Goal: Complete application form

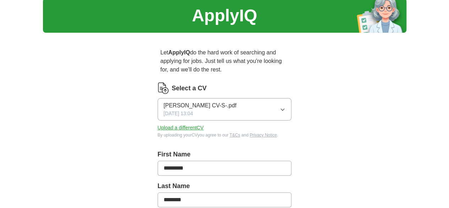
click at [286, 107] on icon "button" at bounding box center [283, 110] width 6 height 6
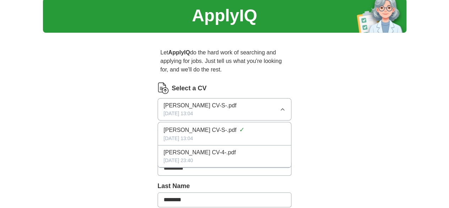
click at [286, 107] on icon "button" at bounding box center [283, 110] width 6 height 6
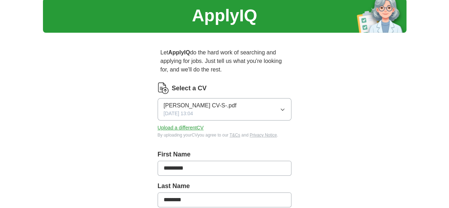
click at [162, 124] on button "Upload a different CV" at bounding box center [181, 127] width 46 height 7
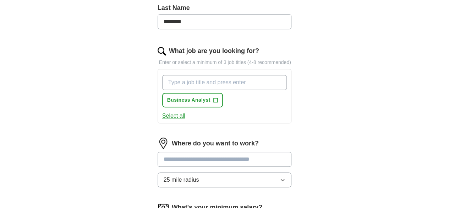
scroll to position [194, 0]
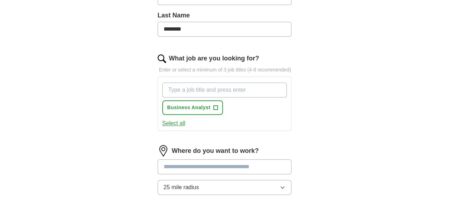
click at [261, 82] on input "What job are you looking for?" at bounding box center [224, 89] width 125 height 15
type input "d"
type input "junior data analyst"
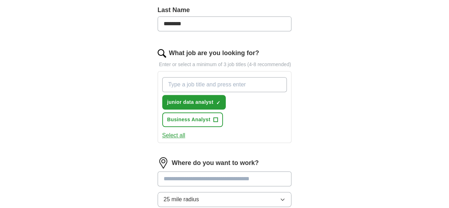
scroll to position [208, 0]
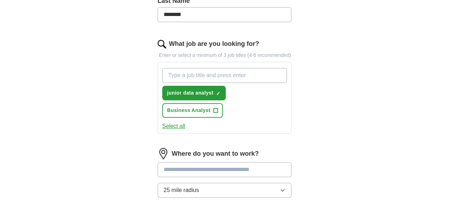
click at [368, 131] on div "ApplyIQ Let ApplyIQ do the hard work of searching and applying for jobs. Just t…" at bounding box center [225, 67] width 364 height 509
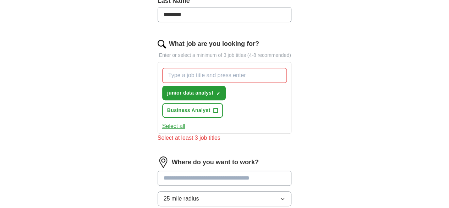
click at [218, 108] on span "+" at bounding box center [216, 111] width 4 height 6
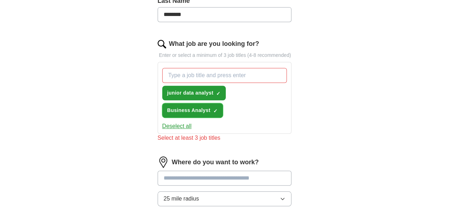
click at [223, 103] on button "Business Analyst ✓ ×" at bounding box center [192, 110] width 61 height 15
click at [191, 86] on button "junior data analyst ✓ ×" at bounding box center [194, 93] width 64 height 15
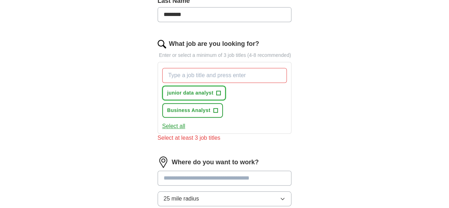
click at [211, 107] on span "Business Analyst" at bounding box center [188, 110] width 43 height 7
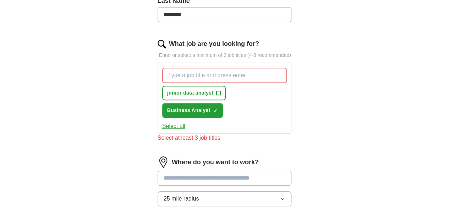
click at [187, 89] on span "junior data analyst" at bounding box center [190, 92] width 46 height 7
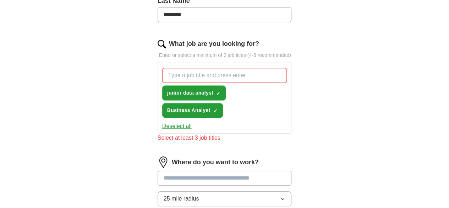
click at [193, 87] on button "junior data analyst ✓ ×" at bounding box center [194, 93] width 64 height 15
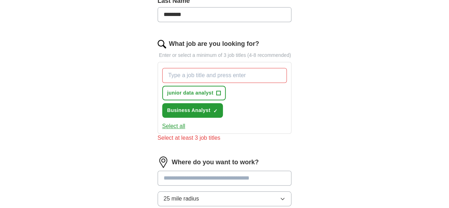
click at [211, 107] on span "Business Analyst" at bounding box center [188, 110] width 43 height 7
click at [224, 122] on div "Select all" at bounding box center [225, 126] width 128 height 9
click at [259, 68] on input "What job are you looking for?" at bounding box center [224, 75] width 125 height 15
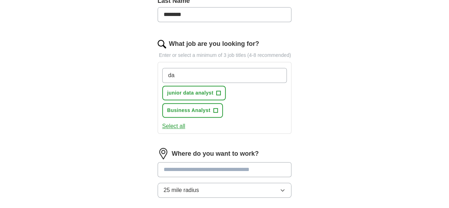
type input "d"
type input "junior data scientist"
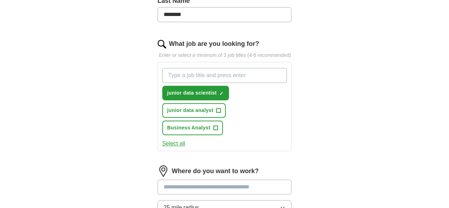
click at [163, 139] on button "Select all" at bounding box center [173, 143] width 23 height 9
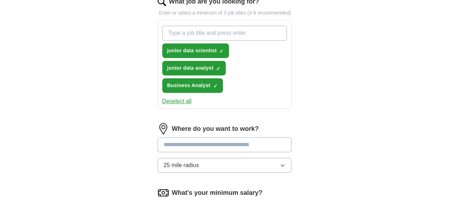
scroll to position [260, 0]
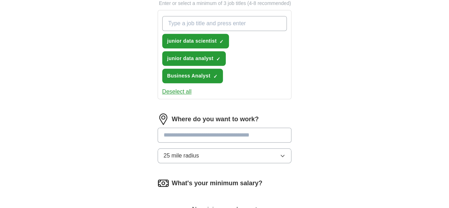
click at [258, 128] on input at bounding box center [225, 135] width 134 height 15
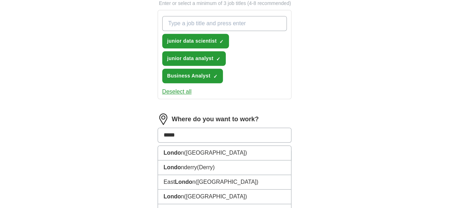
type input "******"
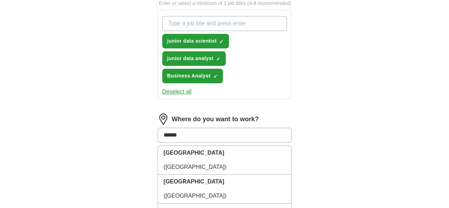
click at [209, 146] on li "[GEOGRAPHIC_DATA] ([GEOGRAPHIC_DATA])" at bounding box center [225, 160] width 134 height 29
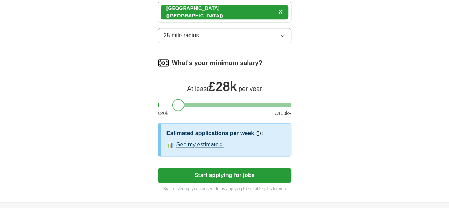
scroll to position [388, 0]
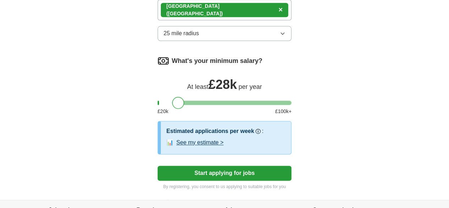
click at [261, 166] on button "Start applying for jobs" at bounding box center [225, 173] width 134 height 15
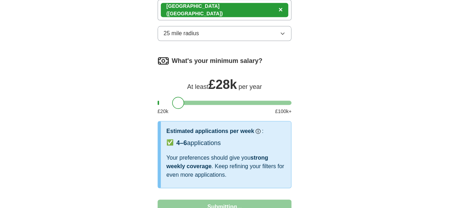
select select "**"
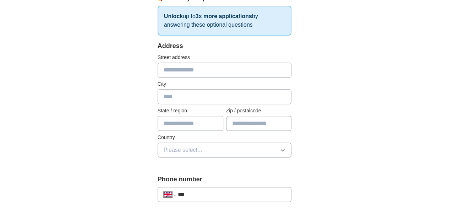
scroll to position [122, 0]
click at [237, 74] on input "text" at bounding box center [225, 70] width 134 height 15
type input "**********"
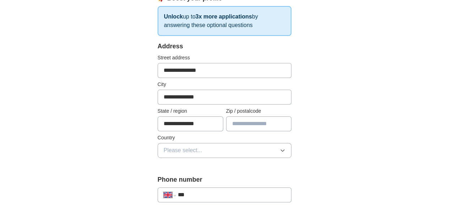
type input "******"
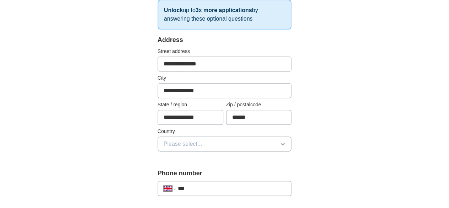
scroll to position [130, 0]
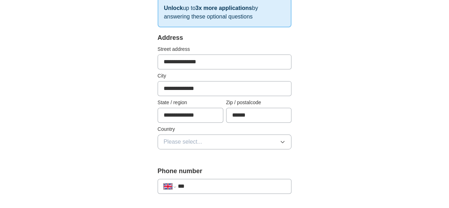
click at [207, 89] on input "**********" at bounding box center [225, 88] width 134 height 15
type input "*"
click at [232, 61] on input "**********" at bounding box center [225, 61] width 134 height 15
click at [230, 89] on input "text" at bounding box center [225, 88] width 134 height 15
click at [162, 64] on input "**********" at bounding box center [225, 61] width 134 height 15
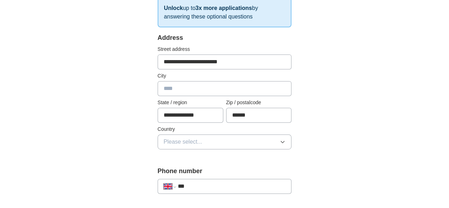
type input "**********"
click at [198, 84] on input "text" at bounding box center [225, 88] width 134 height 15
type input "******"
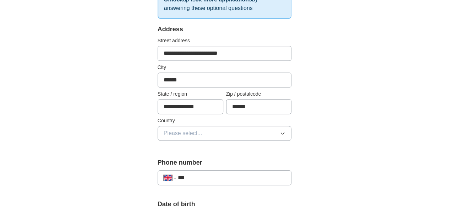
scroll to position [149, 0]
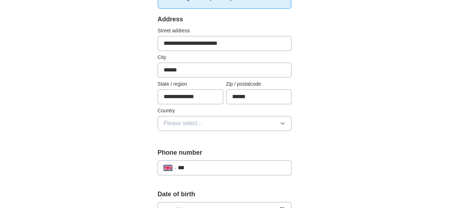
click at [254, 124] on button "Please select..." at bounding box center [225, 123] width 134 height 15
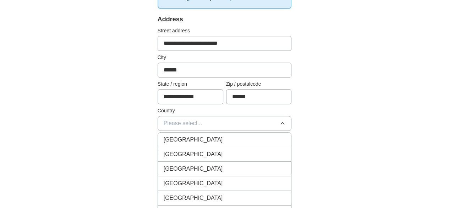
click at [206, 140] on div "[GEOGRAPHIC_DATA]" at bounding box center [225, 139] width 122 height 9
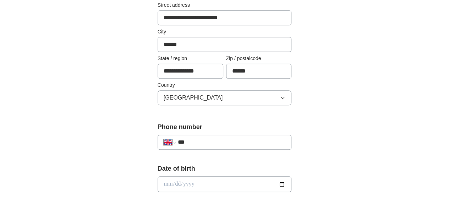
scroll to position [206, 0]
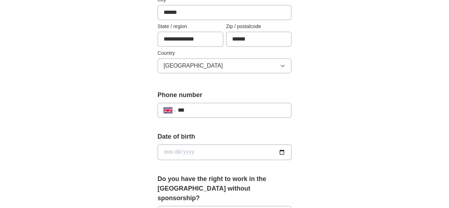
click at [246, 110] on input "***" at bounding box center [232, 110] width 108 height 9
type input "**********"
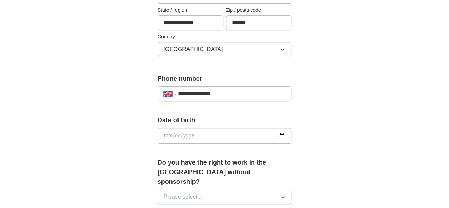
scroll to position [228, 0]
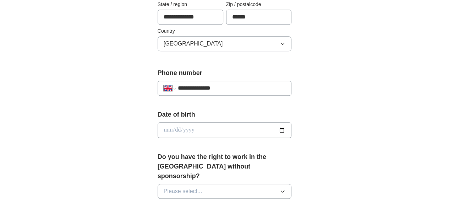
click at [206, 136] on input "date" at bounding box center [225, 130] width 134 height 16
type input "**********"
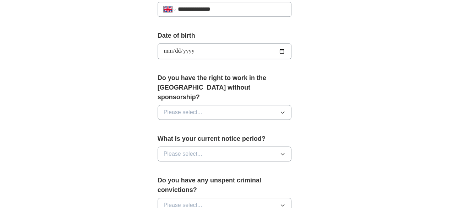
scroll to position [307, 0]
click at [290, 105] on button "Please select..." at bounding box center [225, 112] width 134 height 15
click at [202, 124] on div "Yes" at bounding box center [225, 128] width 122 height 9
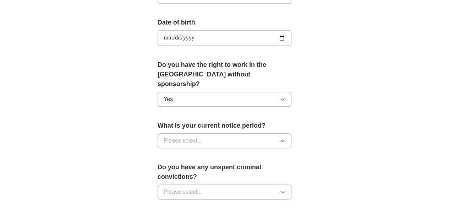
scroll to position [336, 0]
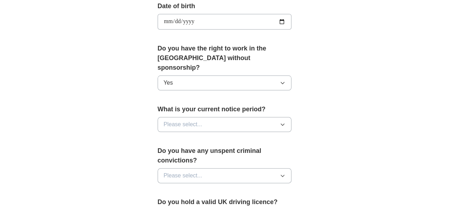
click at [274, 117] on button "Please select..." at bounding box center [225, 124] width 134 height 15
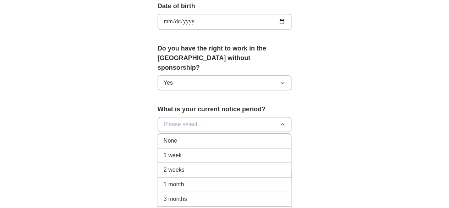
click at [214, 136] on div "None" at bounding box center [225, 140] width 122 height 9
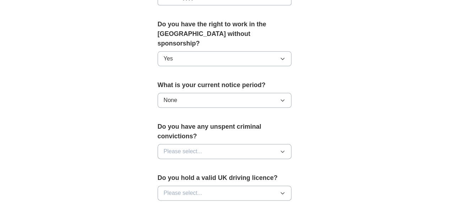
scroll to position [372, 0]
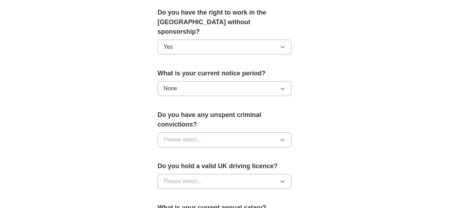
click at [261, 132] on button "Please select..." at bounding box center [225, 139] width 134 height 15
click at [184, 166] on div "No" at bounding box center [225, 170] width 122 height 9
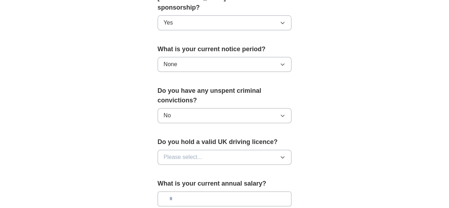
scroll to position [408, 0]
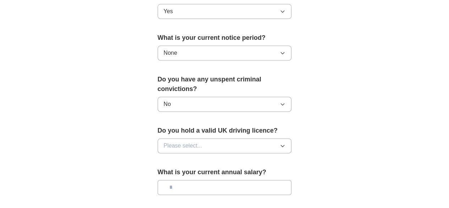
click at [274, 138] on button "Please select..." at bounding box center [225, 145] width 134 height 15
click at [178, 172] on div "No" at bounding box center [225, 176] width 122 height 9
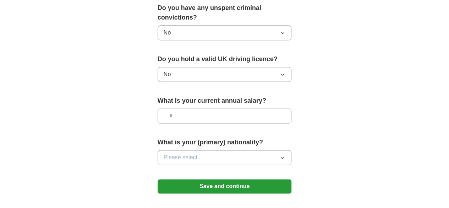
scroll to position [481, 0]
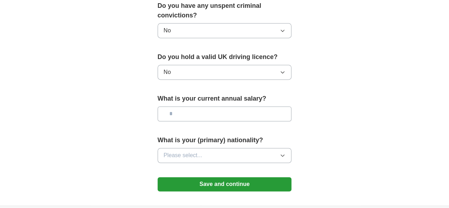
click at [261, 106] on input "text" at bounding box center [225, 113] width 134 height 15
click at [215, 148] on button "Please select..." at bounding box center [225, 155] width 134 height 15
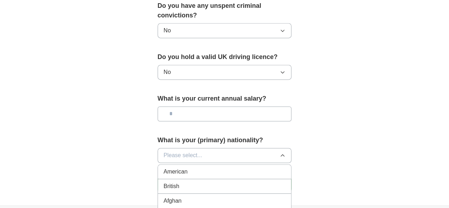
click at [213, 106] on input "text" at bounding box center [225, 113] width 134 height 15
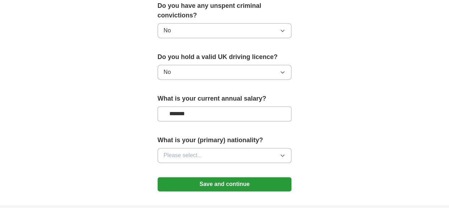
type input "*******"
click at [263, 148] on button "Please select..." at bounding box center [225, 155] width 134 height 15
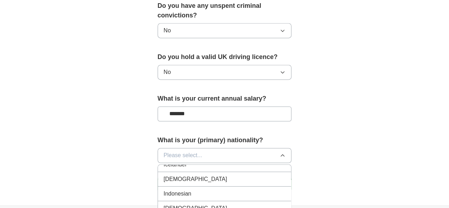
scroll to position [1154, 0]
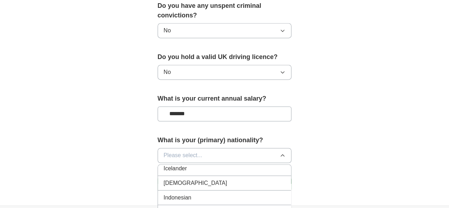
click at [252, 178] on div "[DEMOGRAPHIC_DATA]" at bounding box center [225, 182] width 122 height 9
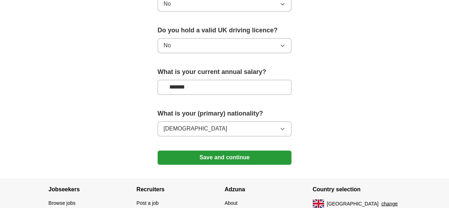
scroll to position [509, 0]
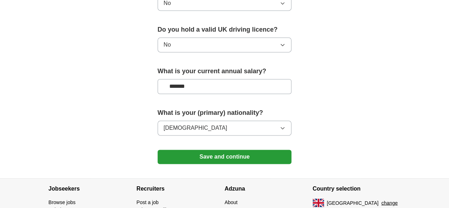
click at [260, 150] on button "Save and continue" at bounding box center [225, 157] width 134 height 14
